Goal: Navigation & Orientation: Find specific page/section

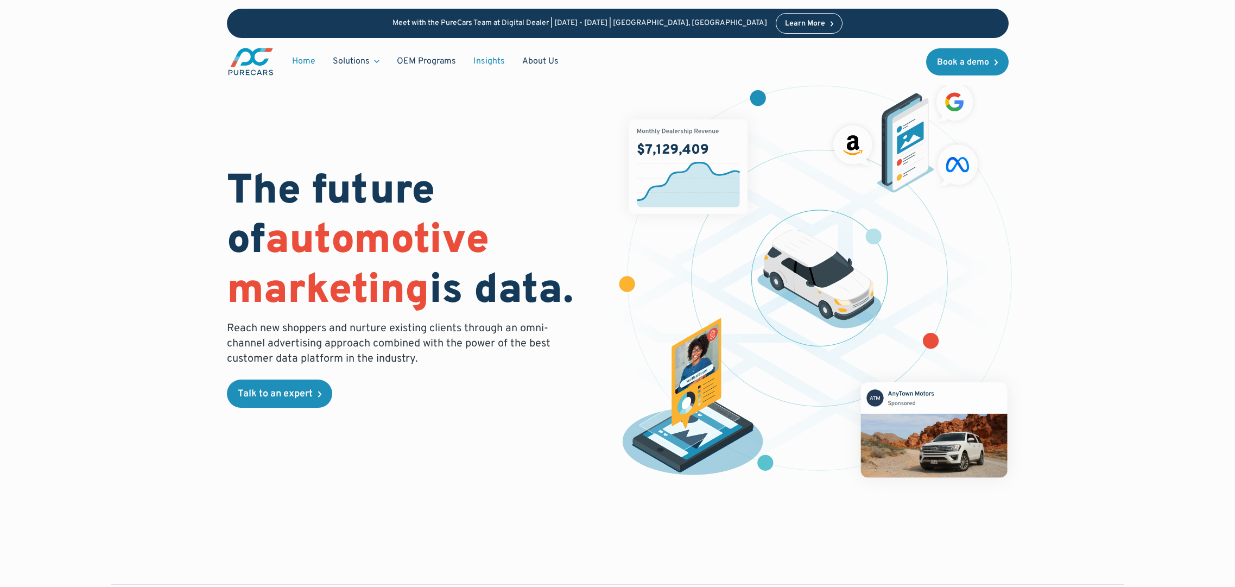
click at [474, 54] on link "Insights" at bounding box center [489, 61] width 49 height 21
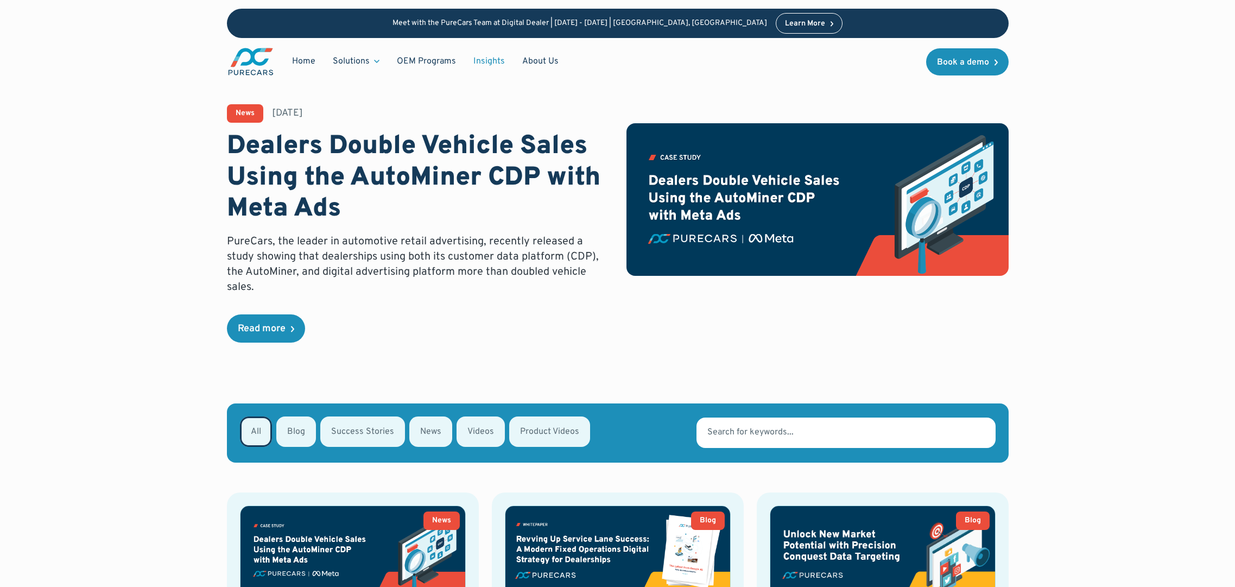
scroll to position [2, 0]
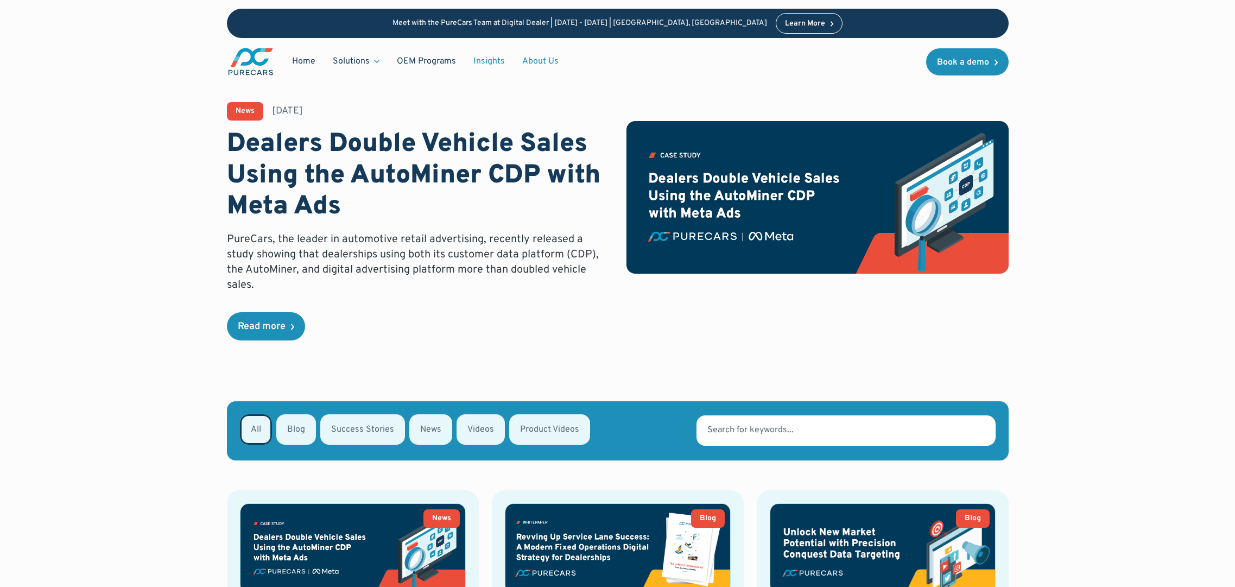
click at [546, 62] on link "About Us" at bounding box center [541, 61] width 54 height 21
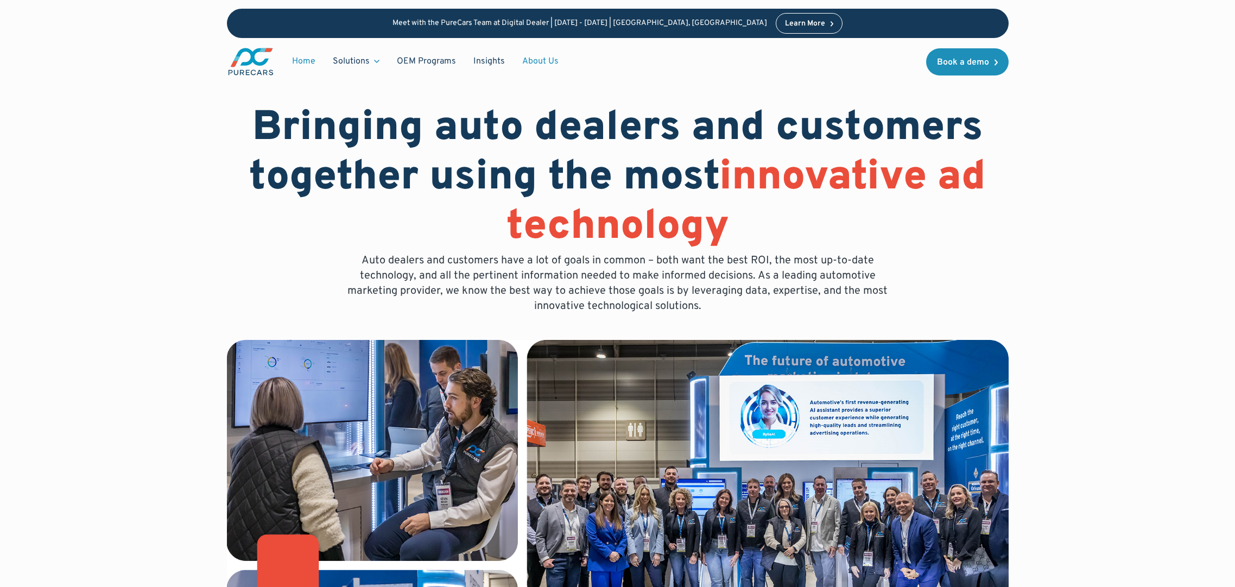
click at [313, 61] on link "Home" at bounding box center [303, 61] width 41 height 21
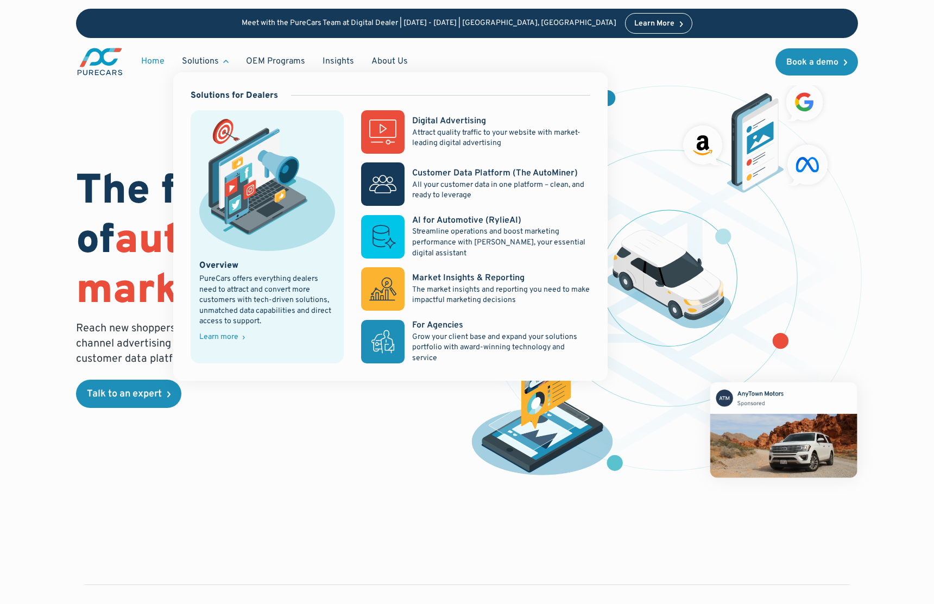
click at [211, 63] on div "Solutions" at bounding box center [200, 61] width 37 height 12
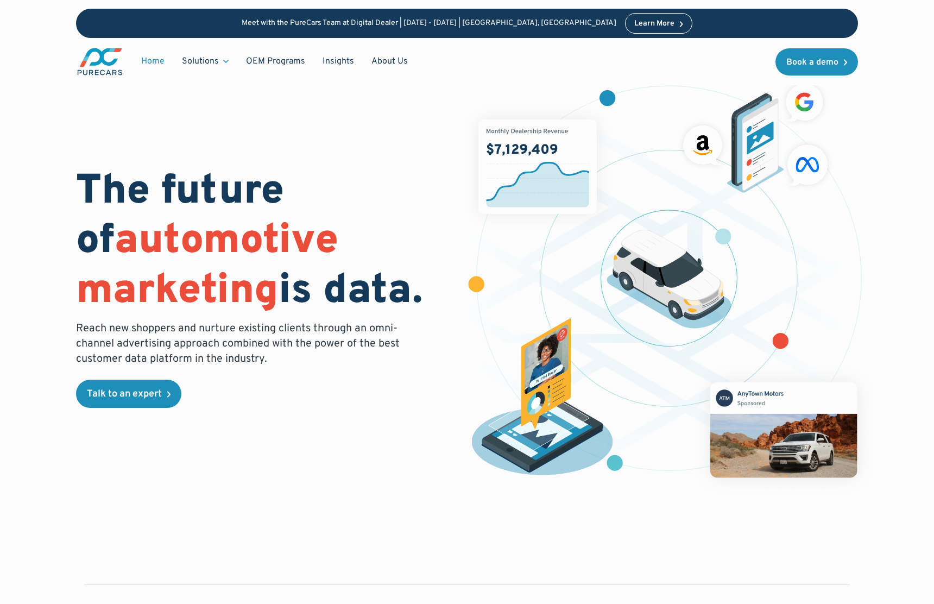
click at [211, 63] on div "Solutions" at bounding box center [200, 61] width 37 height 12
click at [264, 58] on link "OEM Programs" at bounding box center [275, 61] width 77 height 21
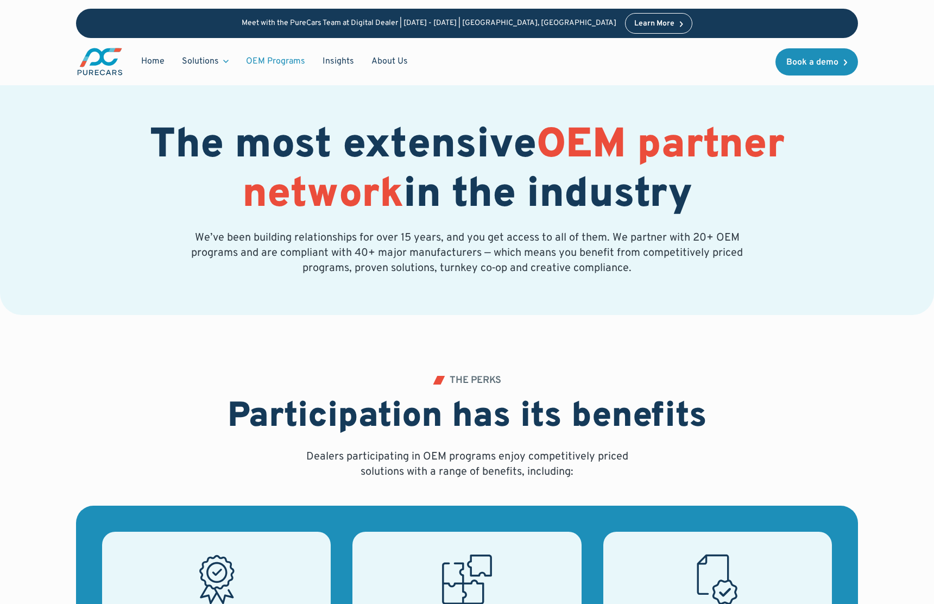
click at [365, 62] on link "About Us" at bounding box center [390, 61] width 54 height 21
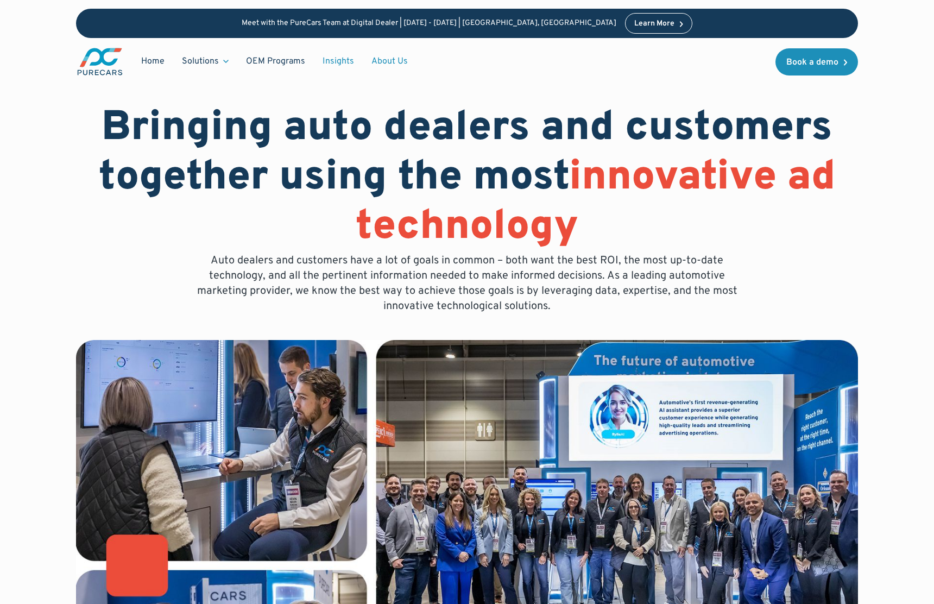
click at [345, 67] on link "Insights" at bounding box center [338, 61] width 49 height 21
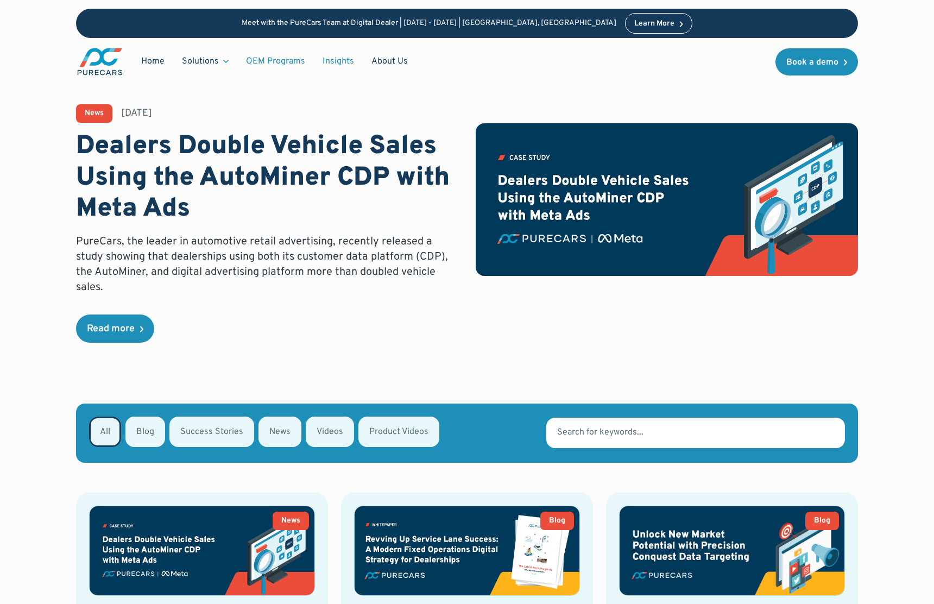
click at [282, 61] on link "OEM Programs" at bounding box center [275, 61] width 77 height 21
